Goal: Information Seeking & Learning: Understand process/instructions

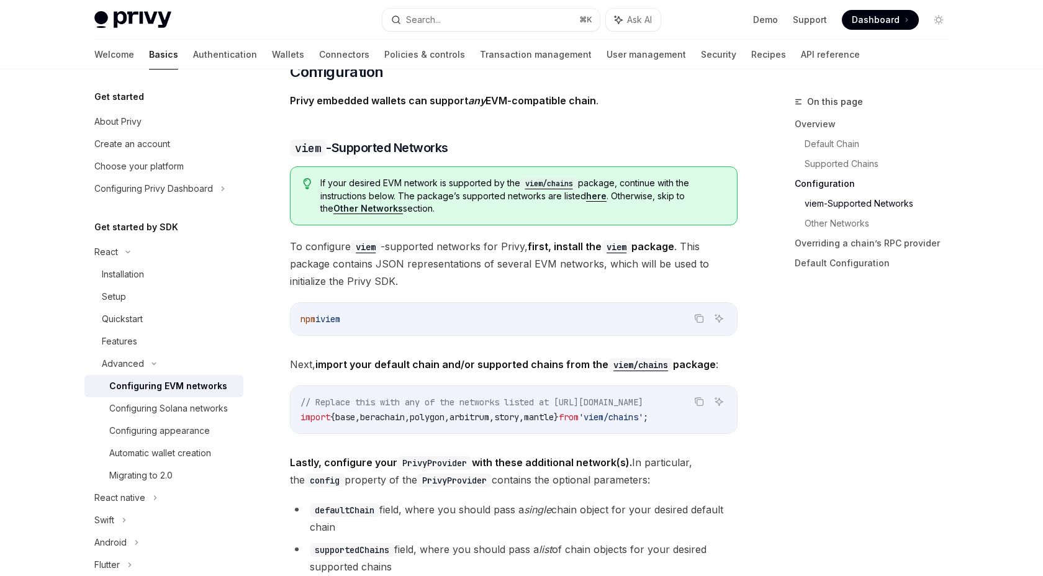
scroll to position [1438, 0]
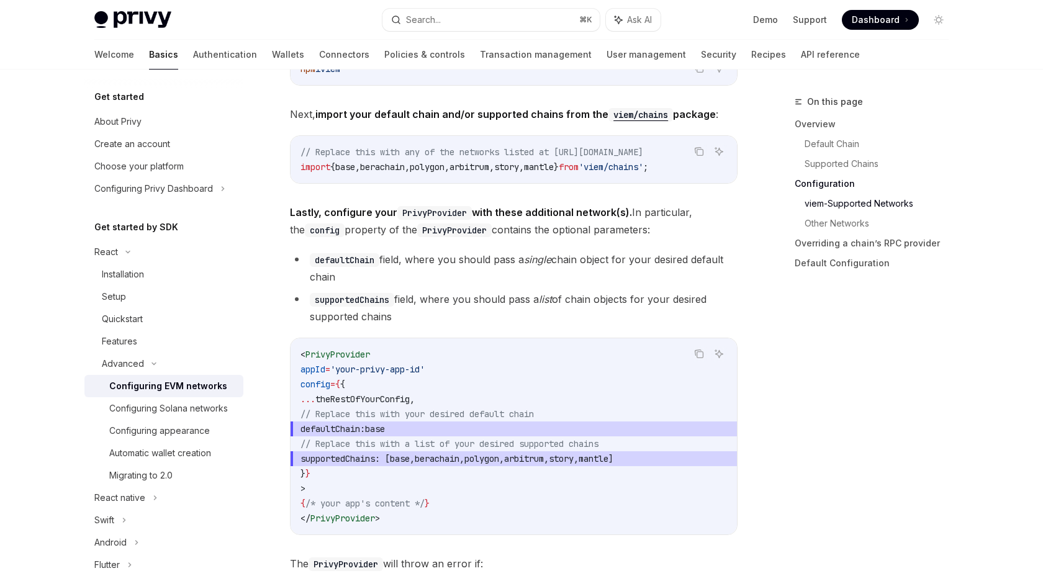
click at [428, 436] on span "defaultChain: base" at bounding box center [513, 429] width 427 height 15
click at [629, 171] on span "'viem/chains'" at bounding box center [611, 166] width 65 height 11
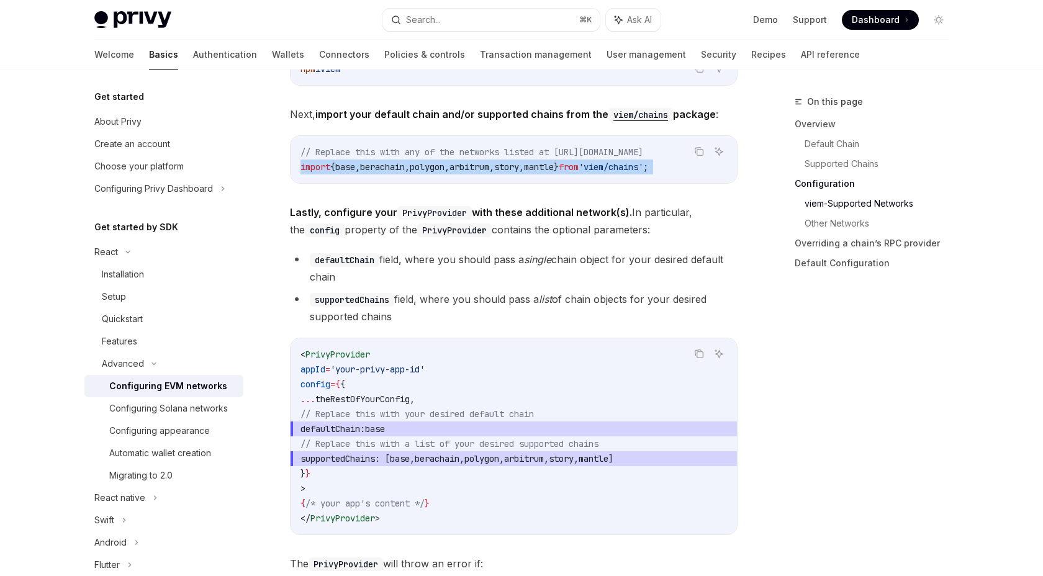
click at [629, 171] on span "'viem/chains'" at bounding box center [611, 166] width 65 height 11
copy div "import { base , berachain , polygon , arbitrum , story , mantle } from 'viem/ch…"
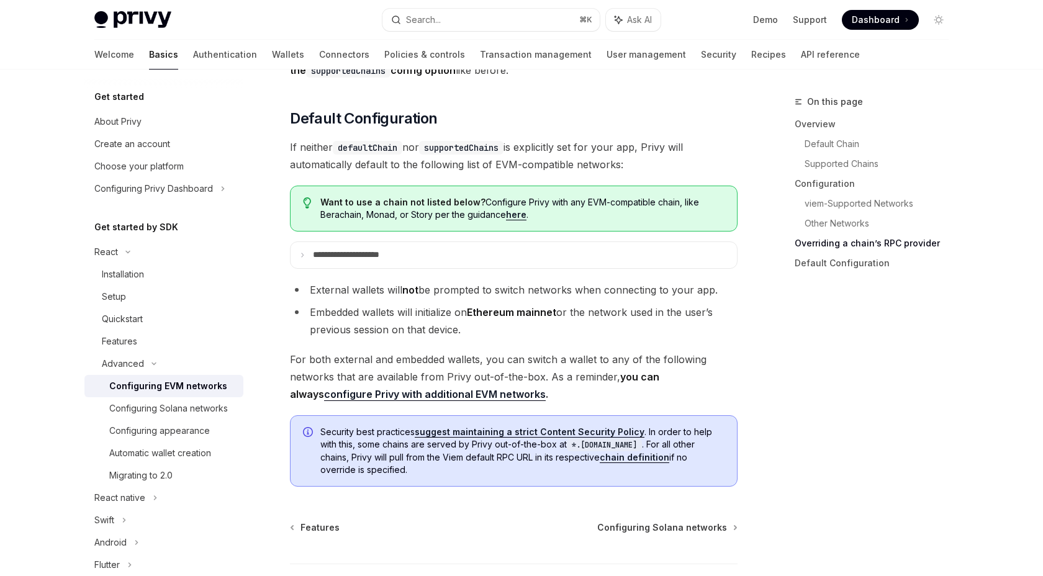
scroll to position [3061, 0]
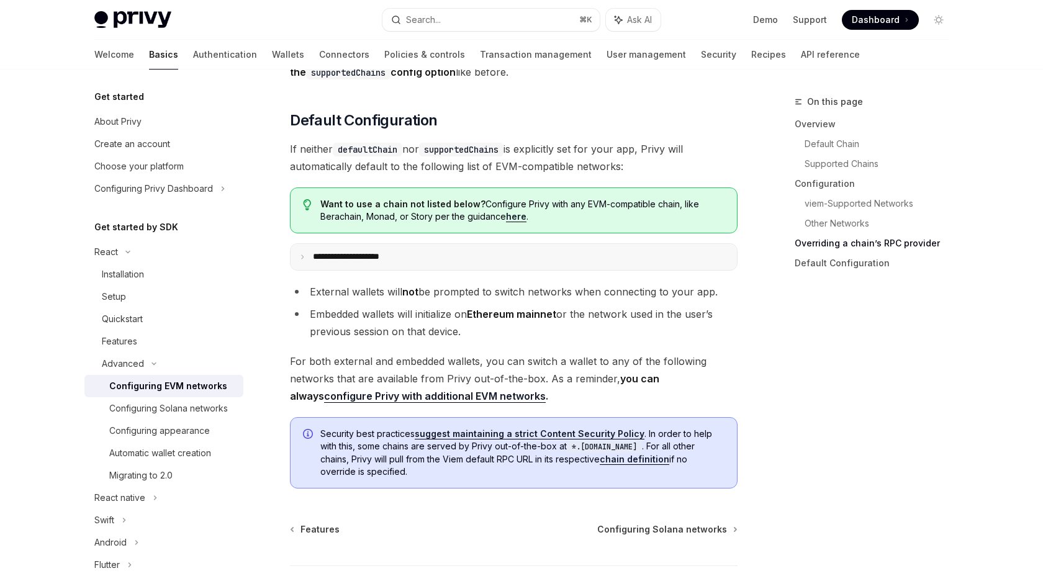
click at [364, 263] on p "**********" at bounding box center [360, 256] width 94 height 11
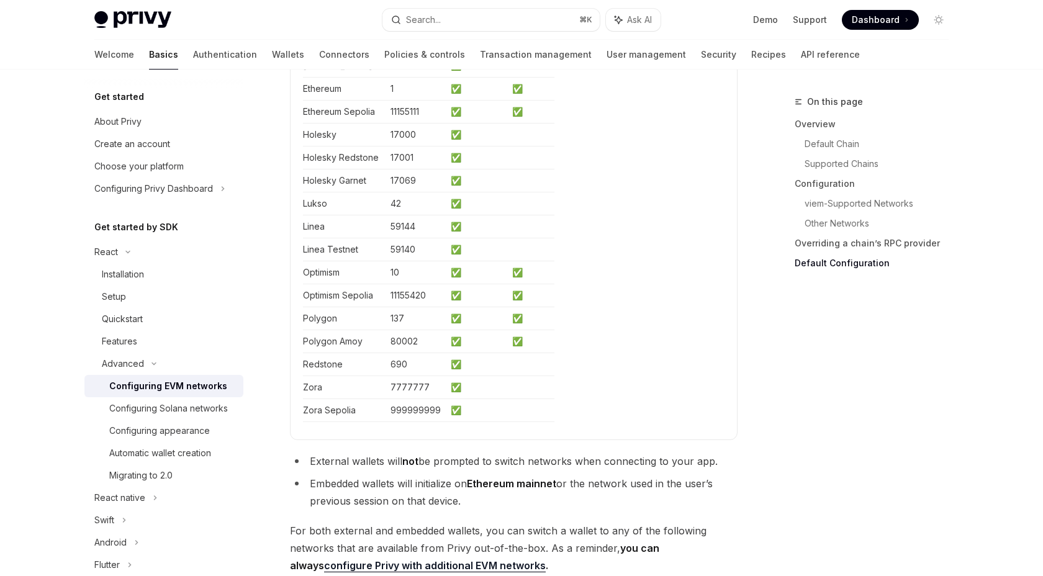
scroll to position [3775, 0]
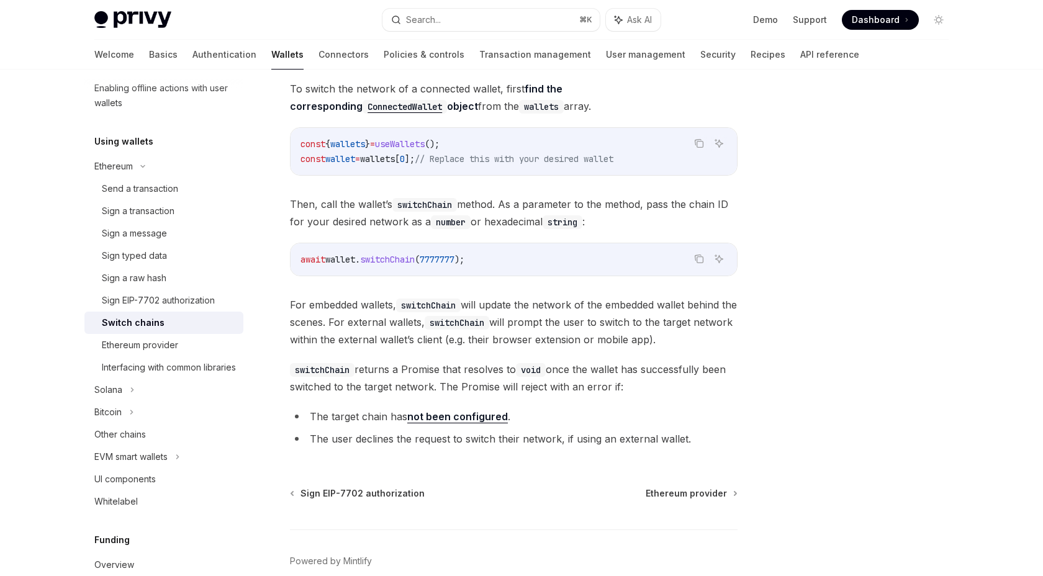
scroll to position [182, 0]
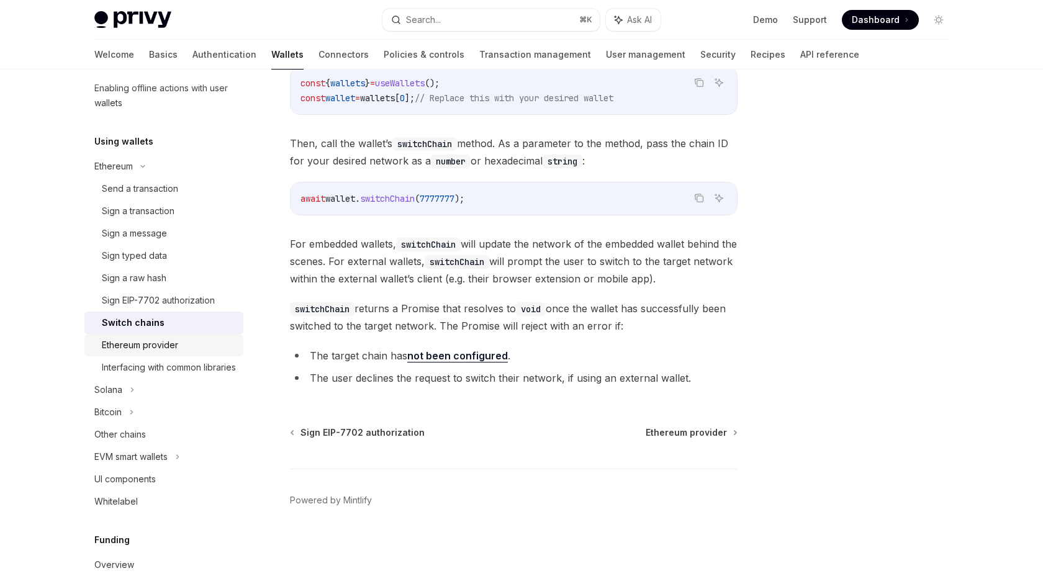
click at [204, 343] on div "Ethereum provider" at bounding box center [169, 345] width 134 height 15
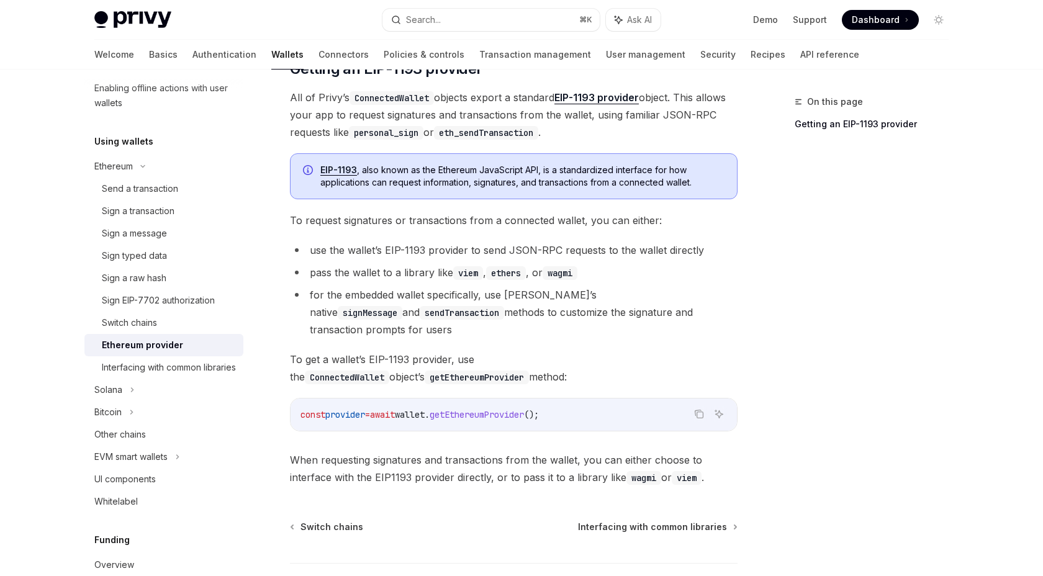
scroll to position [174, 0]
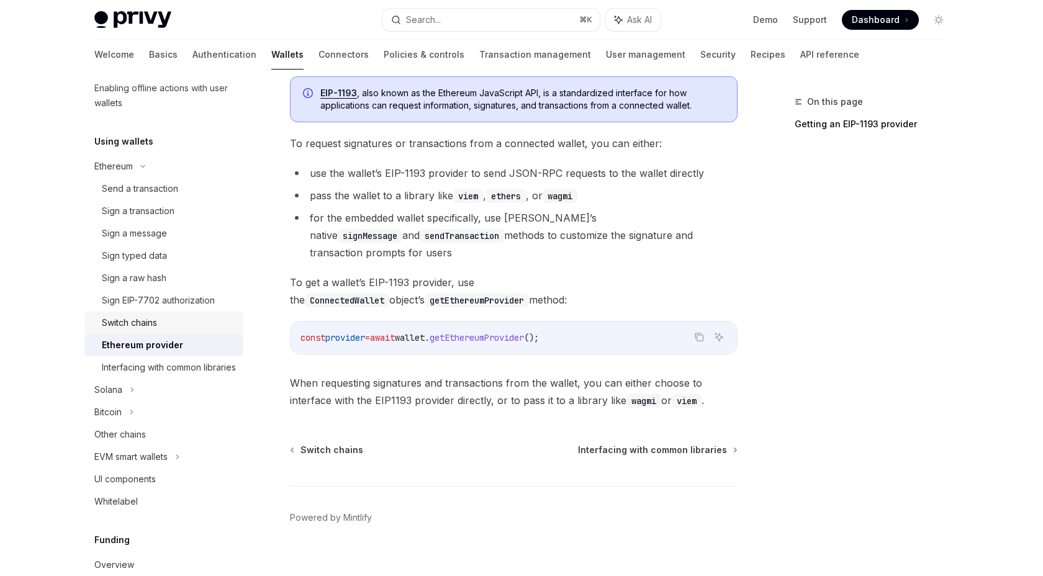
click at [161, 323] on div "Switch chains" at bounding box center [169, 322] width 134 height 15
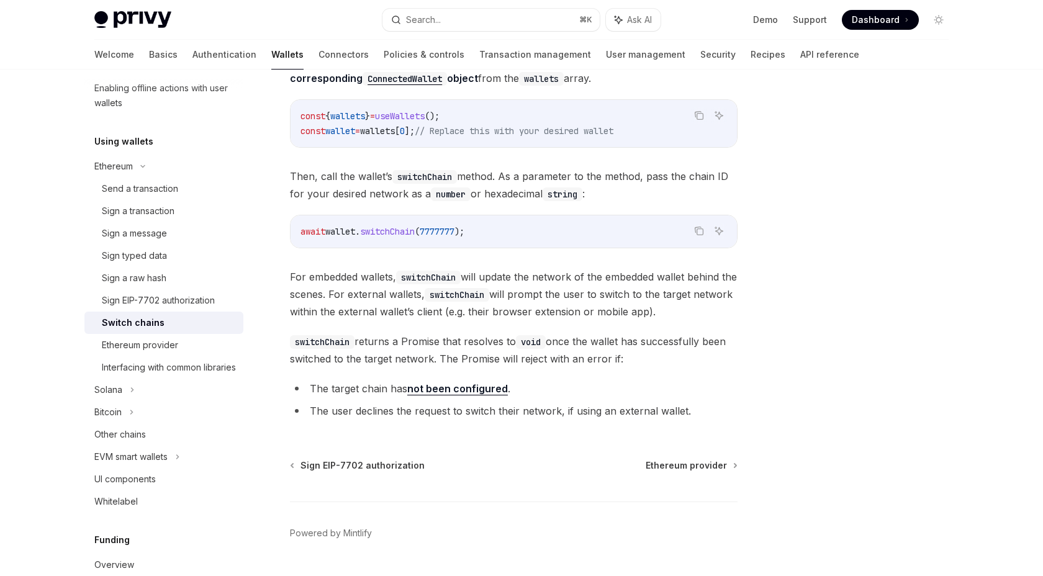
scroll to position [182, 0]
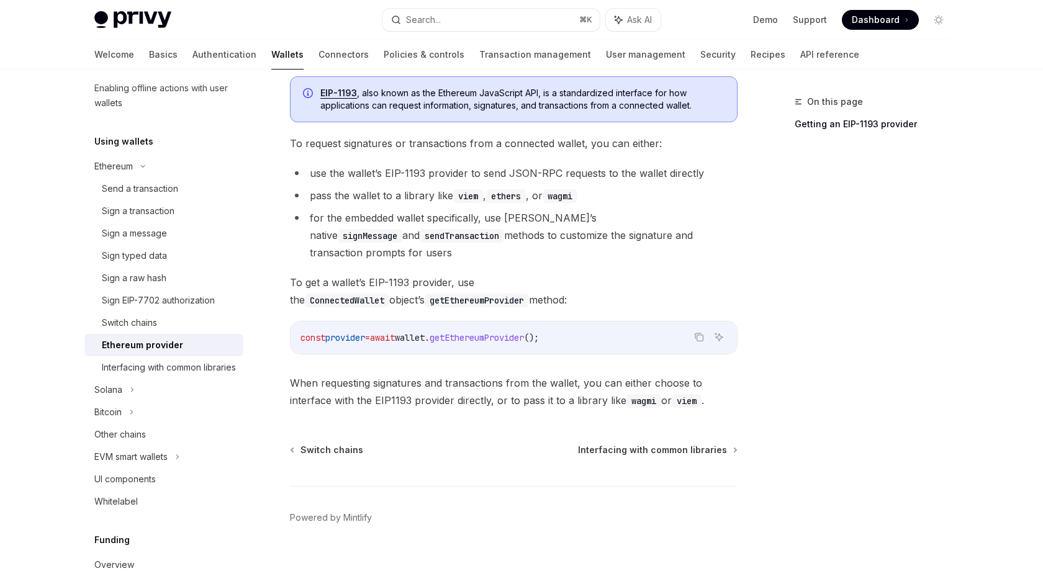
type textarea "*"
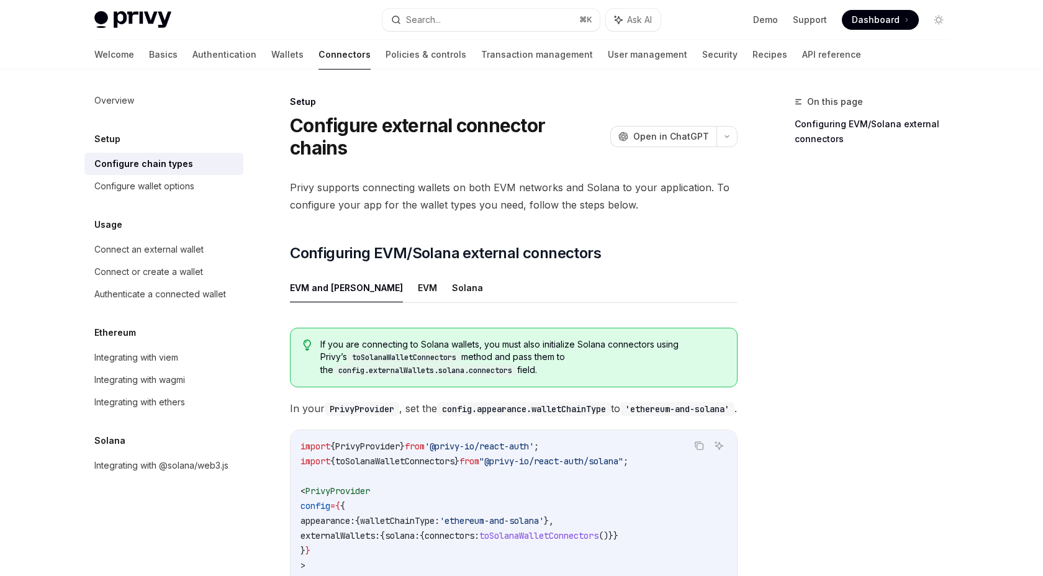
scroll to position [209, 0]
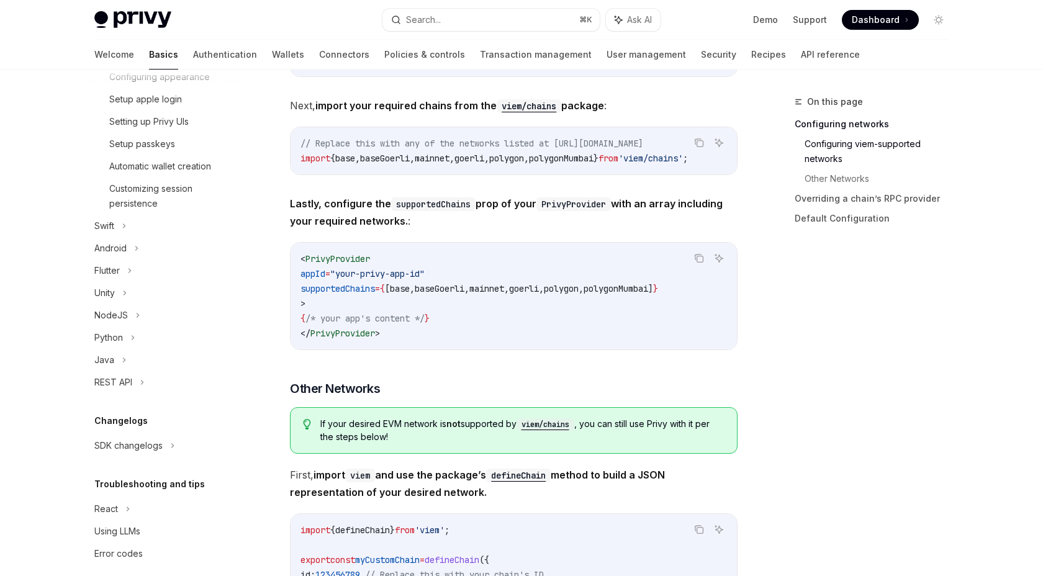
scroll to position [492, 0]
